Goal: Transaction & Acquisition: Purchase product/service

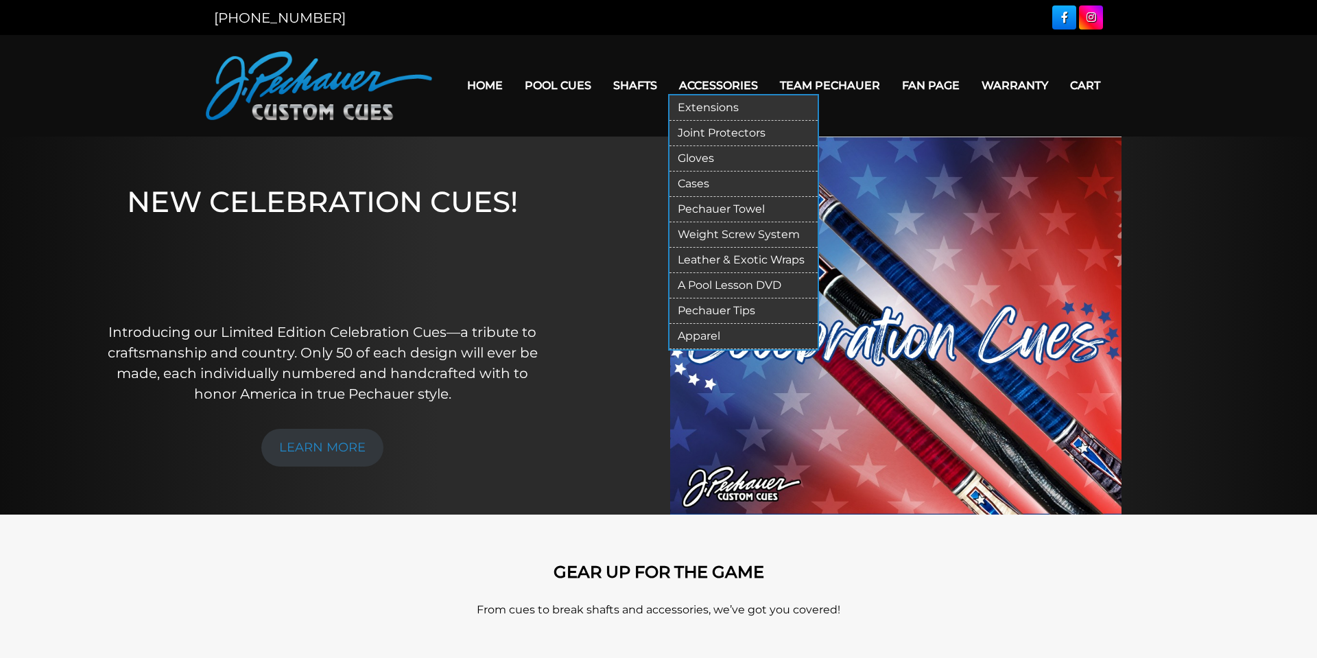
click at [715, 334] on link "Apparel" at bounding box center [743, 336] width 148 height 25
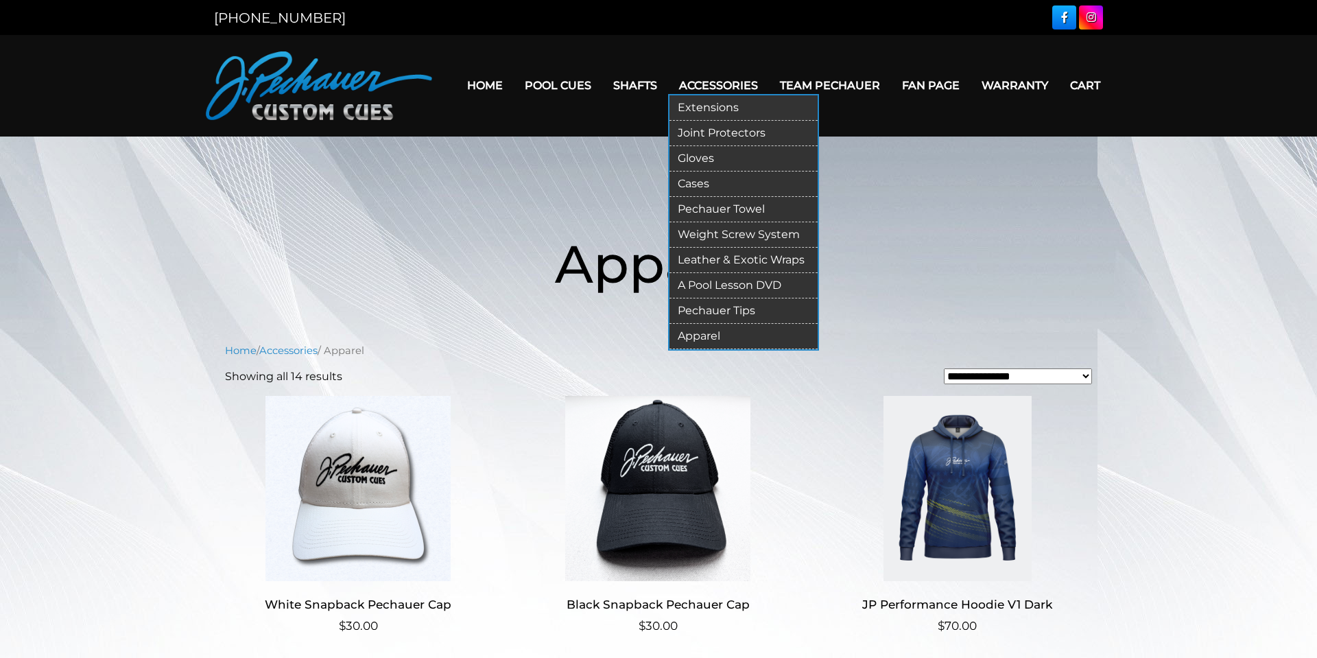
click at [700, 159] on link "Gloves" at bounding box center [743, 158] width 148 height 25
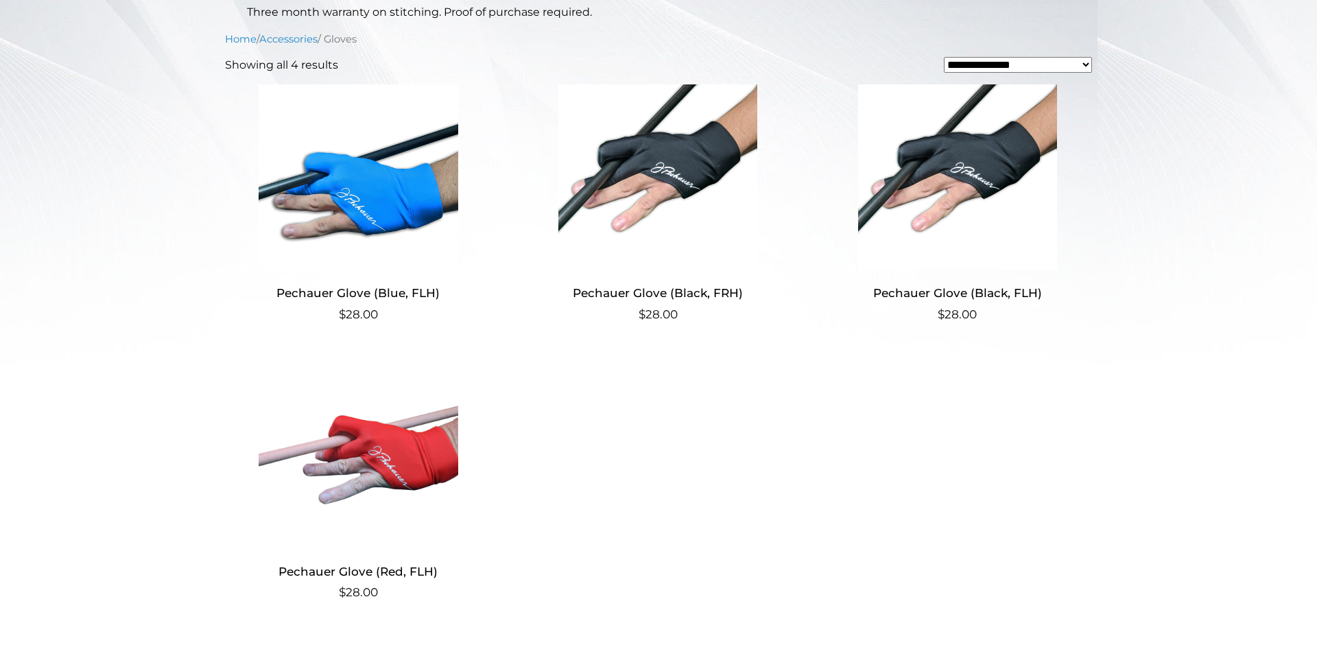
scroll to position [428, 0]
